Goal: Use online tool/utility: Use online tool/utility

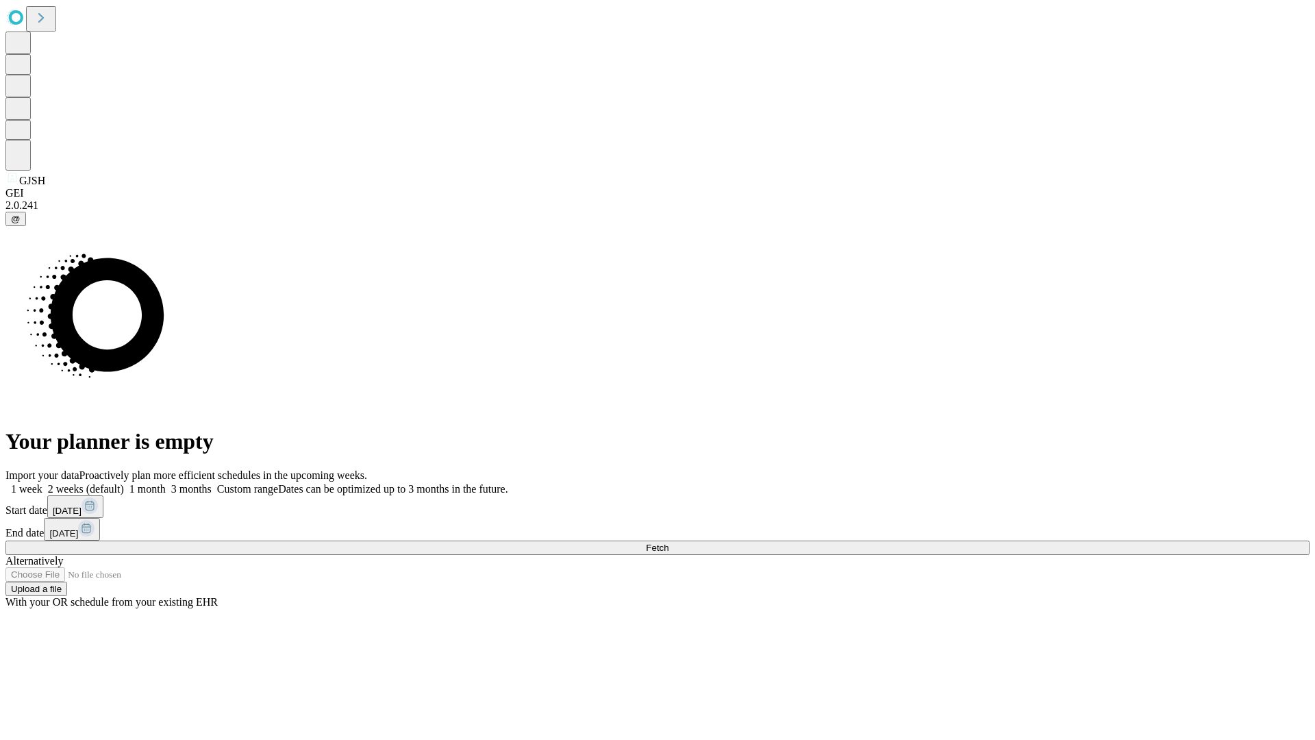
click at [669, 543] on span "Fetch" at bounding box center [657, 548] width 23 height 10
